Goal: Task Accomplishment & Management: Complete application form

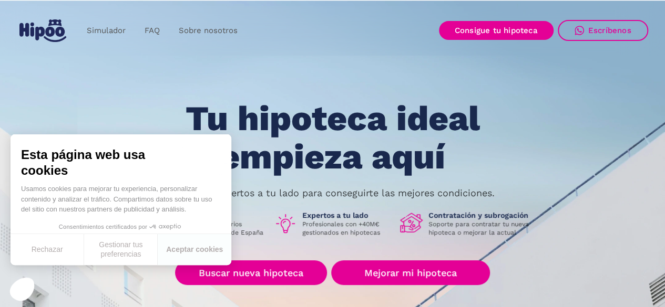
click at [293, 42] on div "Simulador FAQ Sobre nosotros Buscar nueva hipoteca Mejorar mi hipoteca Login Ac…" at bounding box center [332, 30] width 631 height 31
click at [180, 248] on button "Aceptar cookies" at bounding box center [195, 249] width 74 height 31
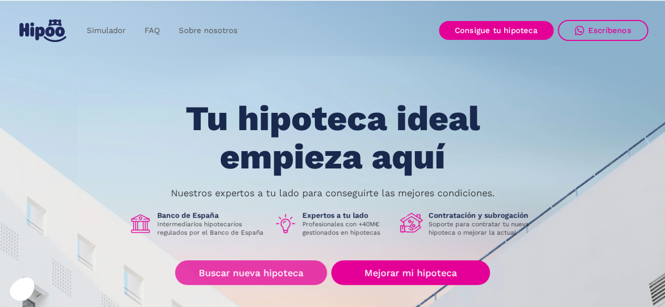
click at [237, 272] on link "Buscar nueva hipoteca" at bounding box center [251, 273] width 152 height 25
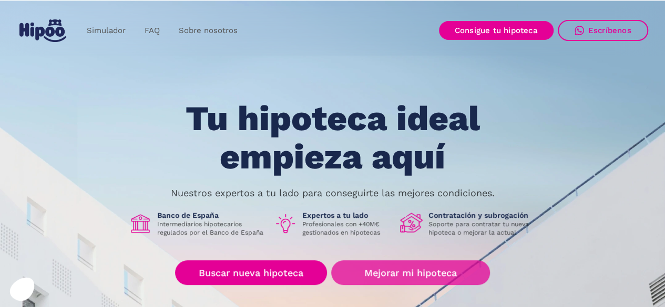
click at [421, 267] on link "Mejorar mi hipoteca" at bounding box center [410, 273] width 158 height 25
